Goal: Navigation & Orientation: Find specific page/section

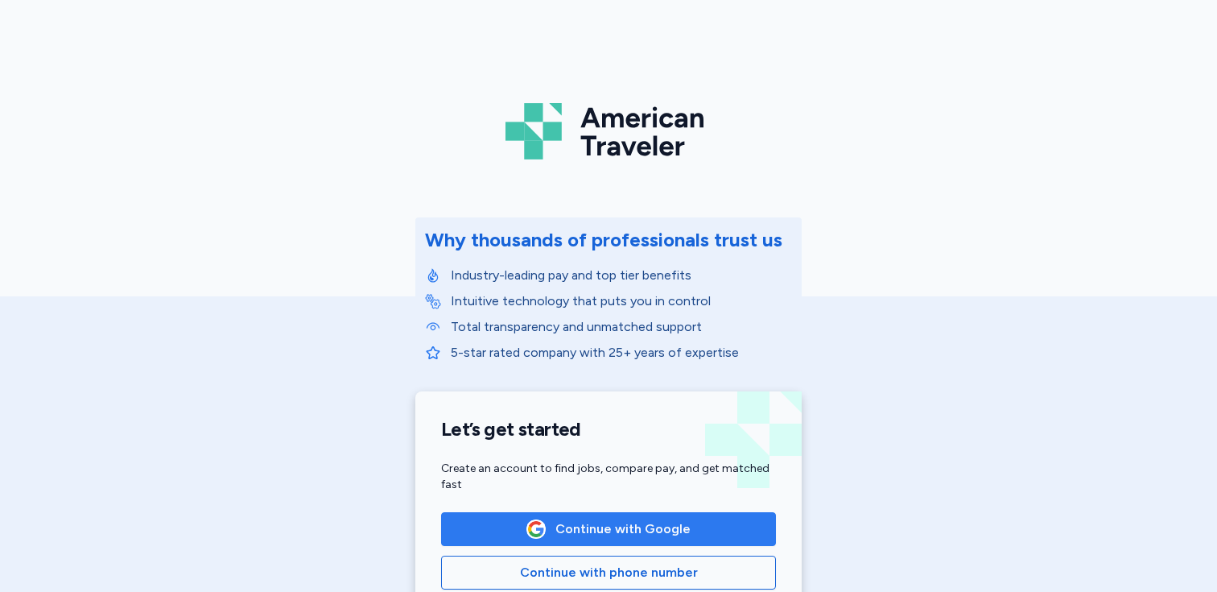
scroll to position [522, 0]
